Goal: Information Seeking & Learning: Learn about a topic

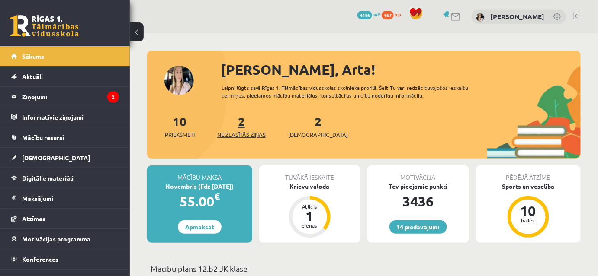
click at [243, 138] on link "2 Neizlasītās ziņas" at bounding box center [241, 127] width 48 height 26
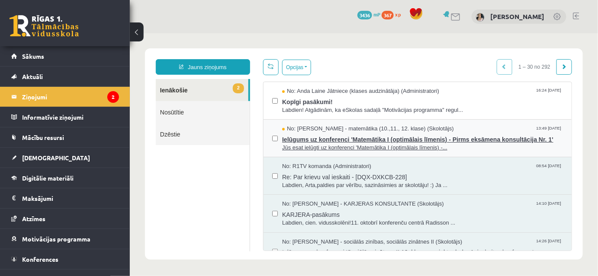
click at [372, 142] on span "Ielūgums uz konferenci 'Matemātika I (optimālais līmenis) - Pirms eksāmena kons…" at bounding box center [421, 138] width 281 height 11
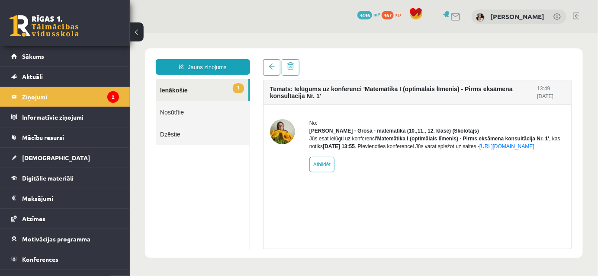
click at [172, 89] on link "1 Ienākošie" at bounding box center [201, 90] width 93 height 22
click at [177, 90] on link "1 Ienākošie" at bounding box center [201, 90] width 93 height 22
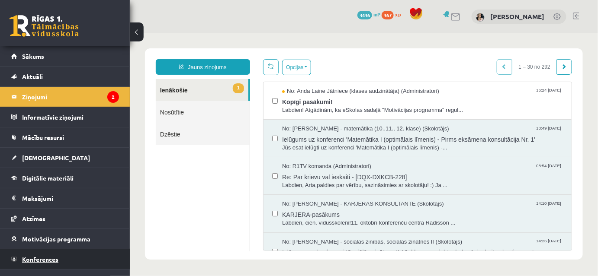
click at [40, 256] on span "Konferences" at bounding box center [40, 260] width 36 height 8
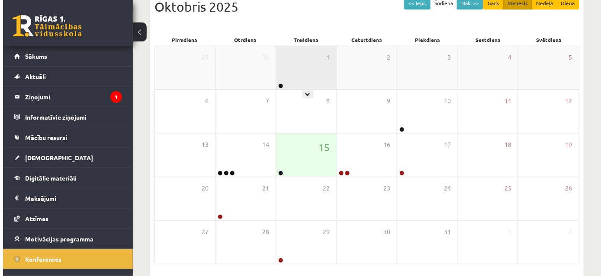
scroll to position [140, 0]
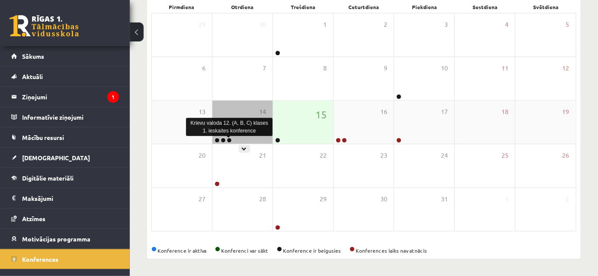
click at [229, 139] on link at bounding box center [229, 140] width 5 height 5
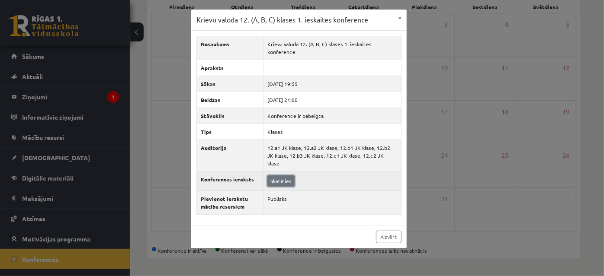
click at [281, 187] on link "Skatīties" at bounding box center [280, 181] width 27 height 11
